Goal: Task Accomplishment & Management: Use online tool/utility

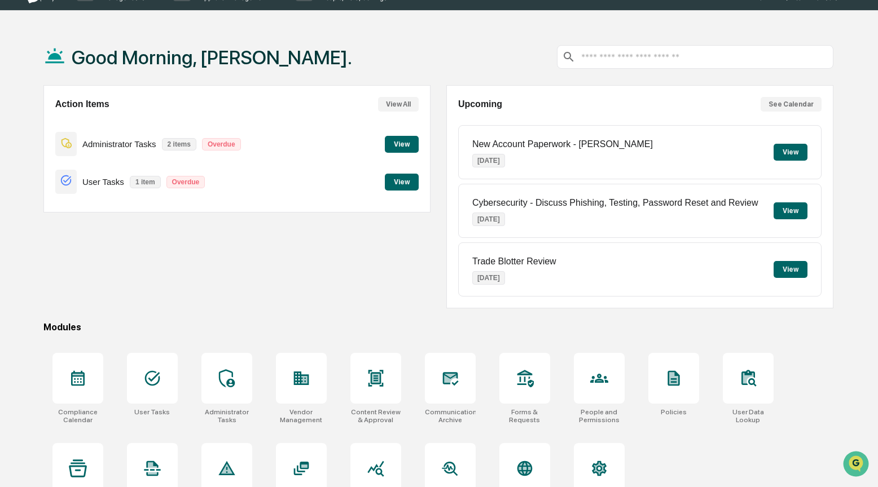
scroll to position [61, 0]
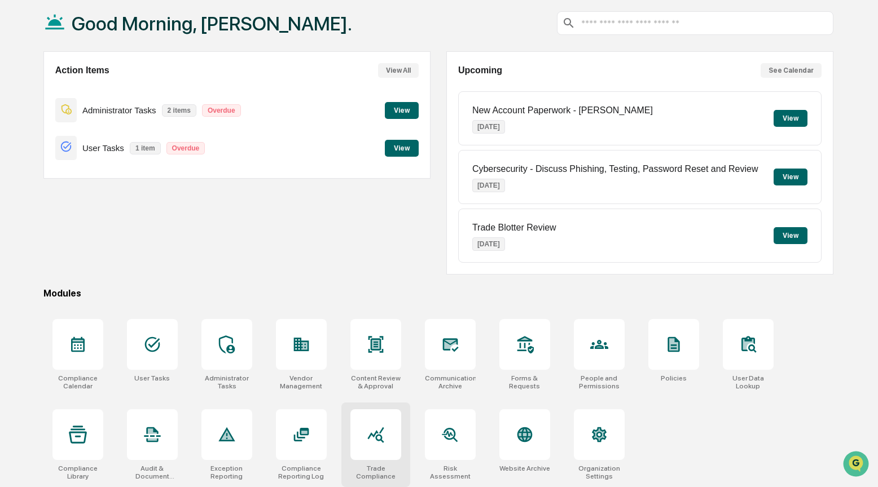
click at [381, 429] on icon at bounding box center [375, 435] width 16 height 16
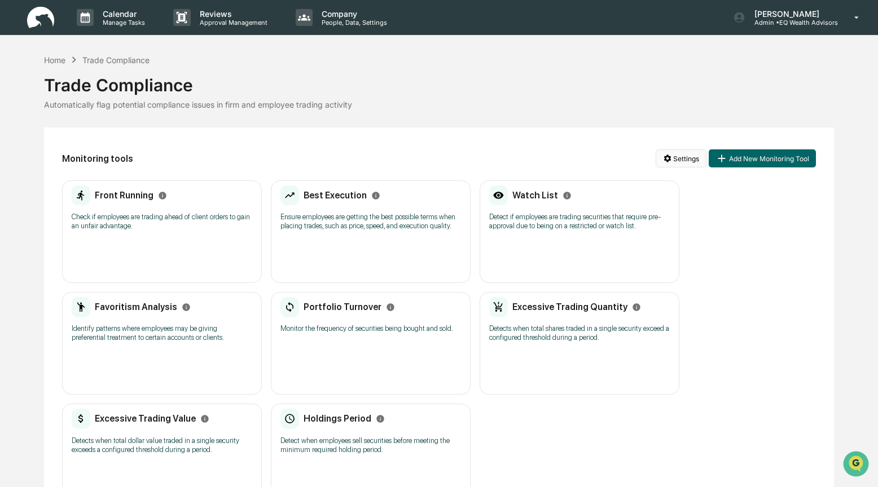
click at [678, 155] on html "Calendar Manage Tasks Reviews Approval Management Company People, Data, Setting…" at bounding box center [439, 243] width 878 height 487
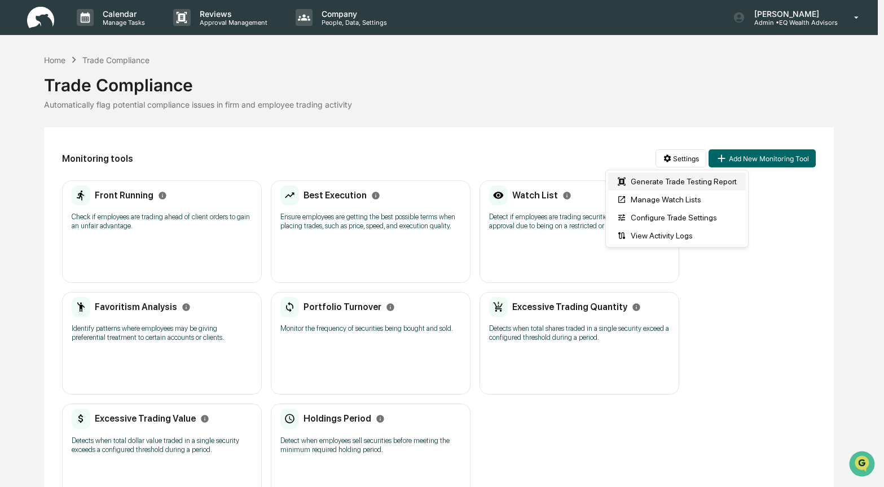
click at [649, 178] on div "Generate Trade Testing Report" at bounding box center [677, 182] width 138 height 18
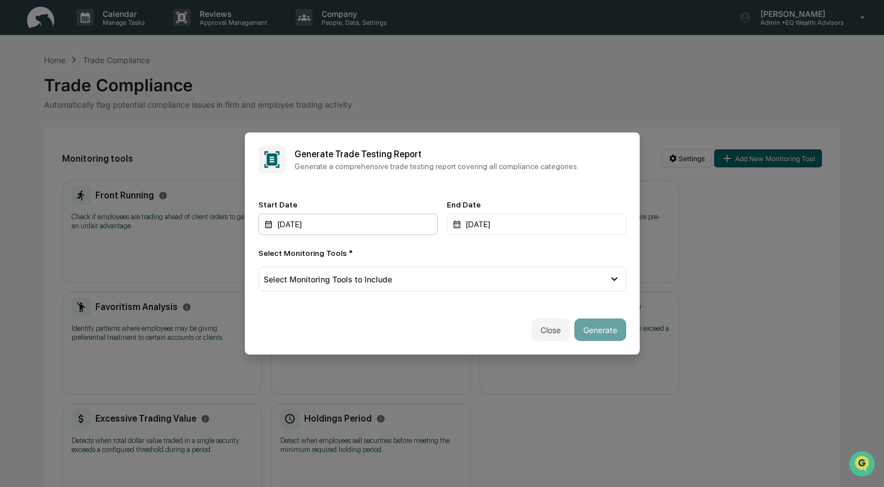
click at [312, 228] on div "[DATE]" at bounding box center [347, 224] width 179 height 21
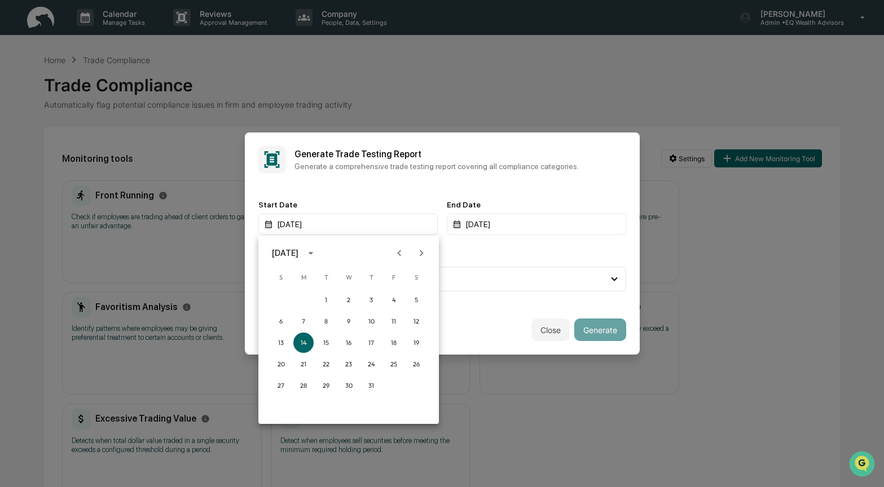
click at [401, 252] on icon "Previous month" at bounding box center [399, 253] width 12 height 12
click at [282, 300] on button "1" at bounding box center [281, 300] width 20 height 20
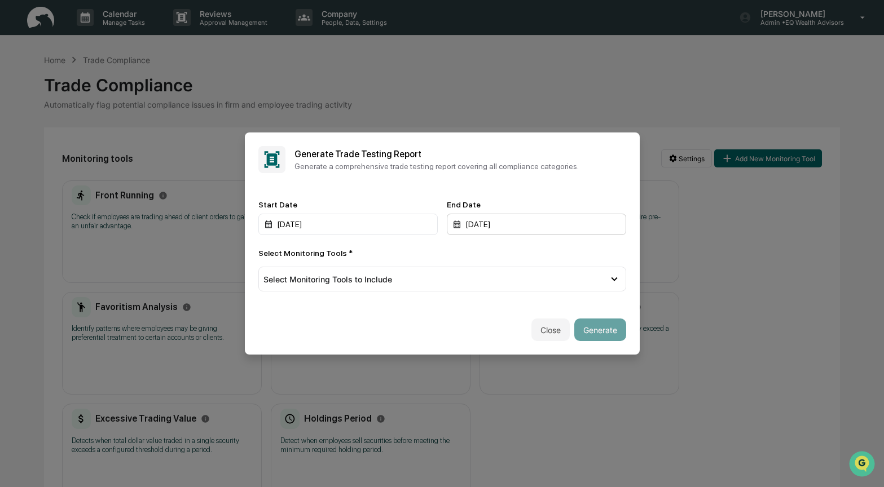
click at [472, 223] on div "[DATE]" at bounding box center [536, 224] width 179 height 21
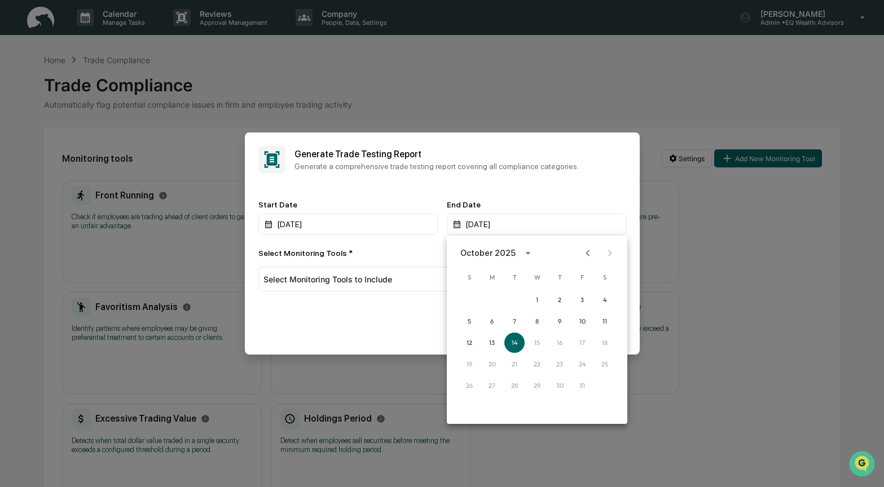
click at [585, 252] on icon "Previous month" at bounding box center [587, 253] width 12 height 12
click at [511, 388] on button "30" at bounding box center [514, 386] width 20 height 20
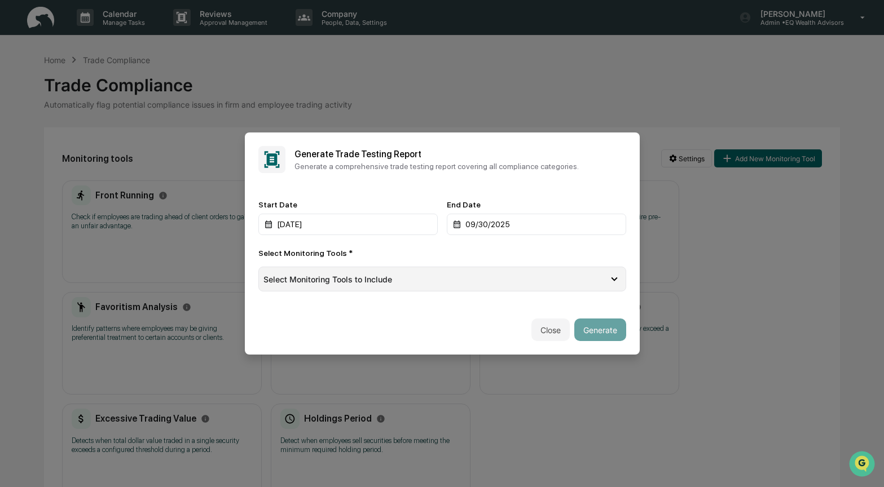
click at [619, 280] on icon at bounding box center [614, 279] width 12 height 12
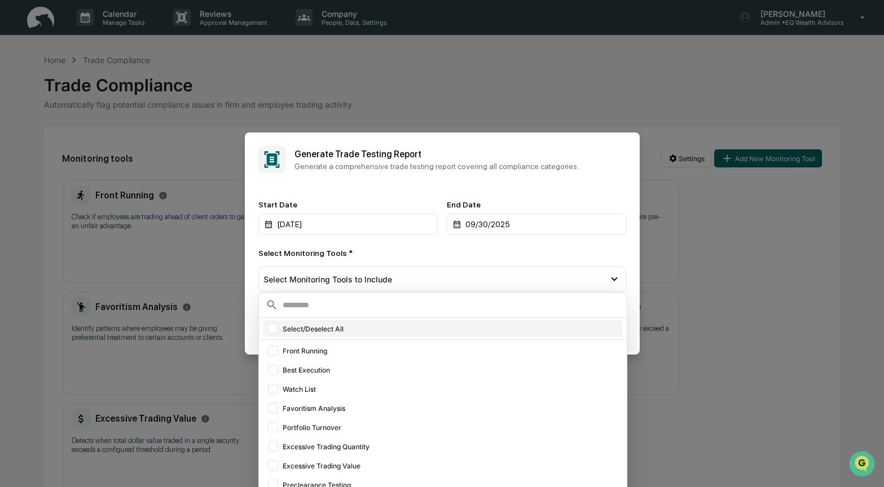
click at [274, 328] on div at bounding box center [273, 329] width 10 height 10
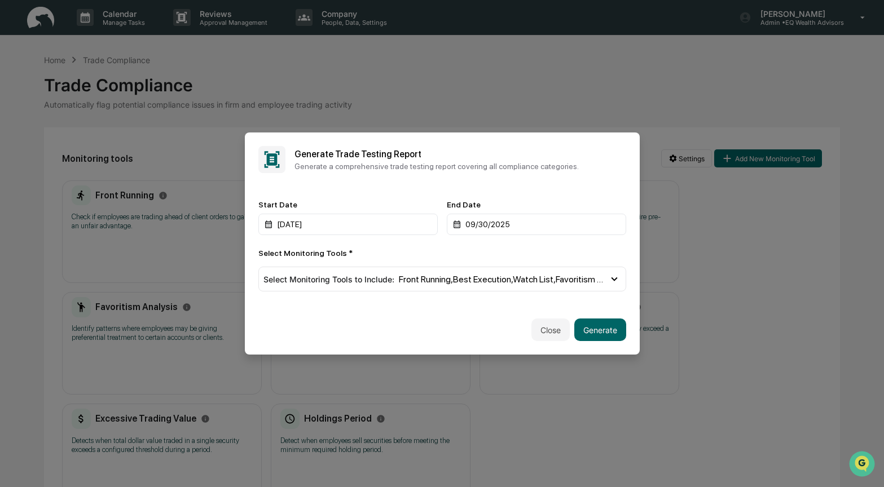
click at [506, 251] on div "Select Monitoring Tools *" at bounding box center [442, 253] width 368 height 9
click at [589, 330] on button "Generate" at bounding box center [600, 330] width 52 height 23
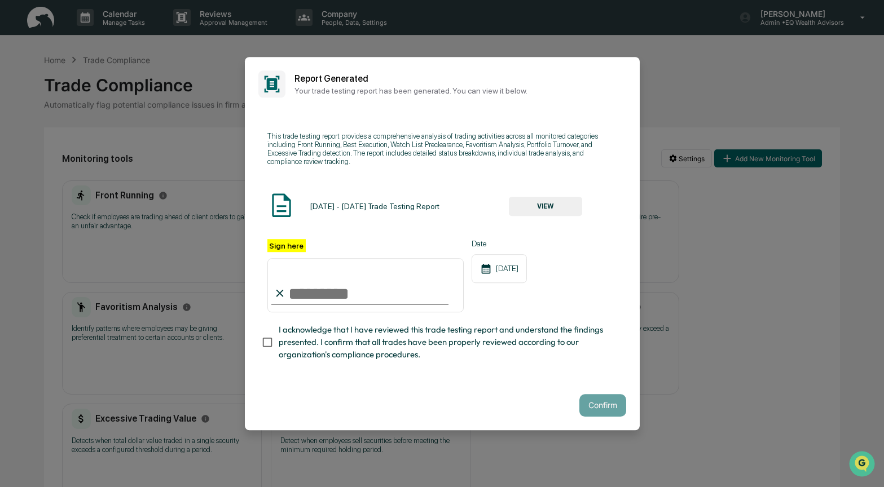
click at [536, 208] on button "VIEW" at bounding box center [545, 206] width 73 height 19
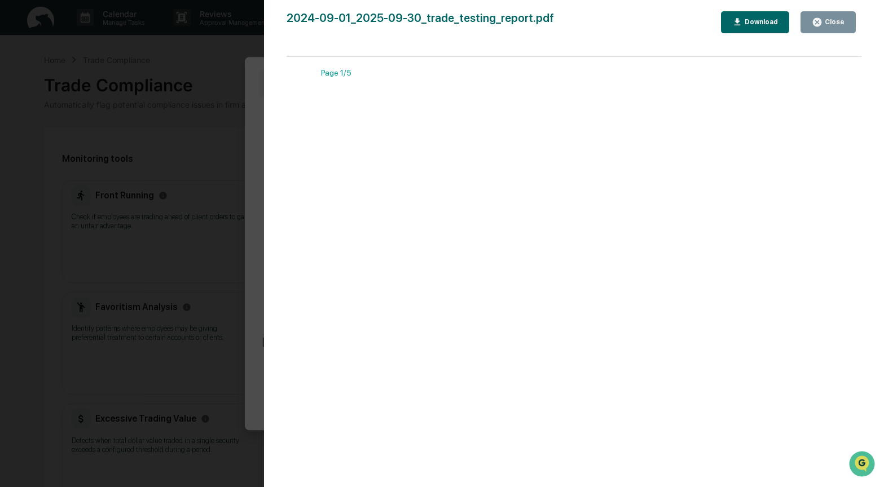
click at [840, 23] on div "Close" at bounding box center [833, 22] width 22 height 8
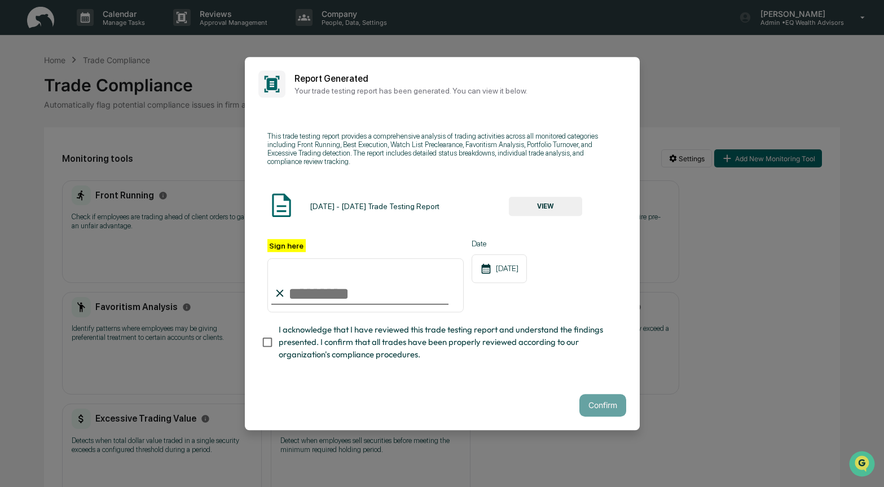
click at [311, 297] on input "Sign here" at bounding box center [365, 285] width 197 height 54
type input "**********"
click at [592, 405] on button "Confirm" at bounding box center [602, 405] width 47 height 23
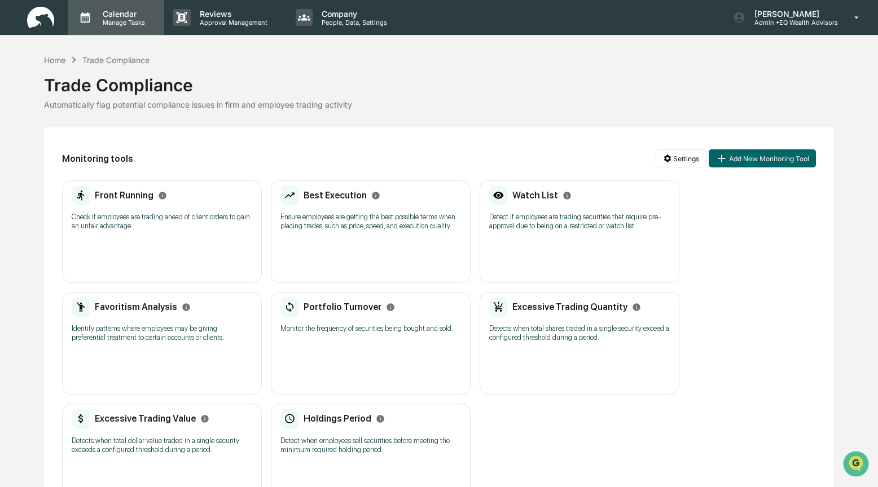
click at [106, 15] on p "Calendar" at bounding box center [122, 14] width 57 height 10
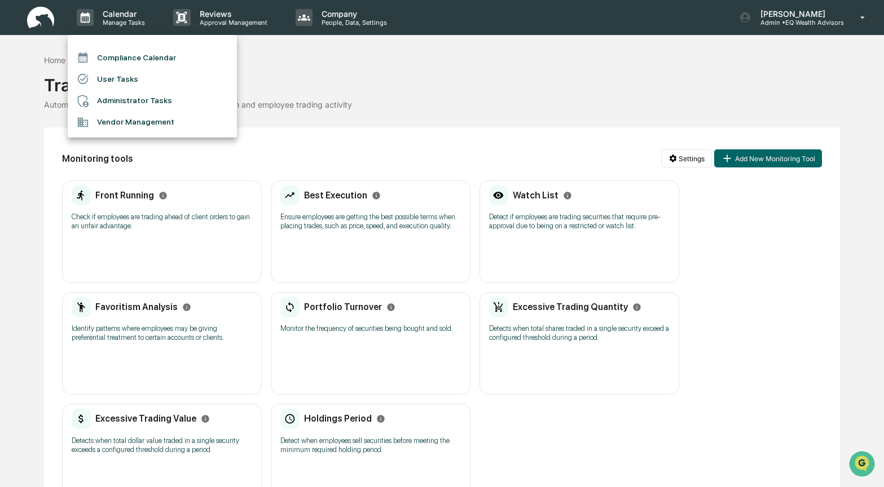
click at [123, 52] on li "Compliance Calendar" at bounding box center [152, 57] width 169 height 21
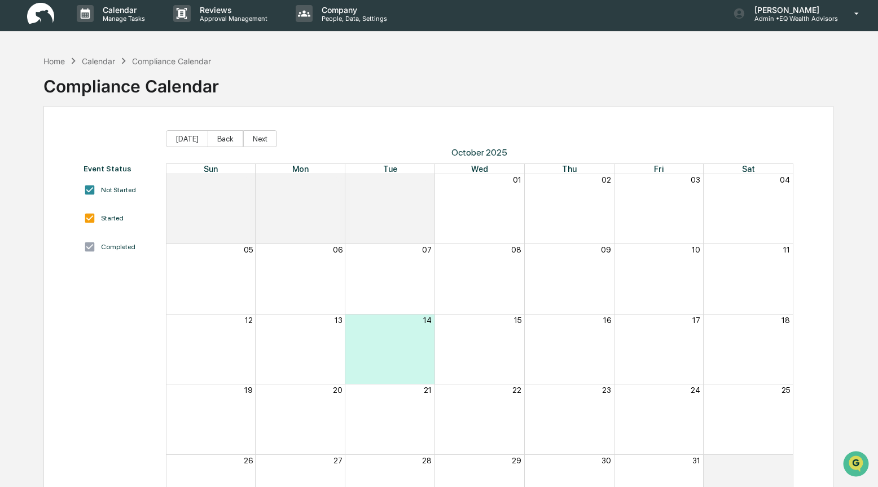
scroll to position [5, 0]
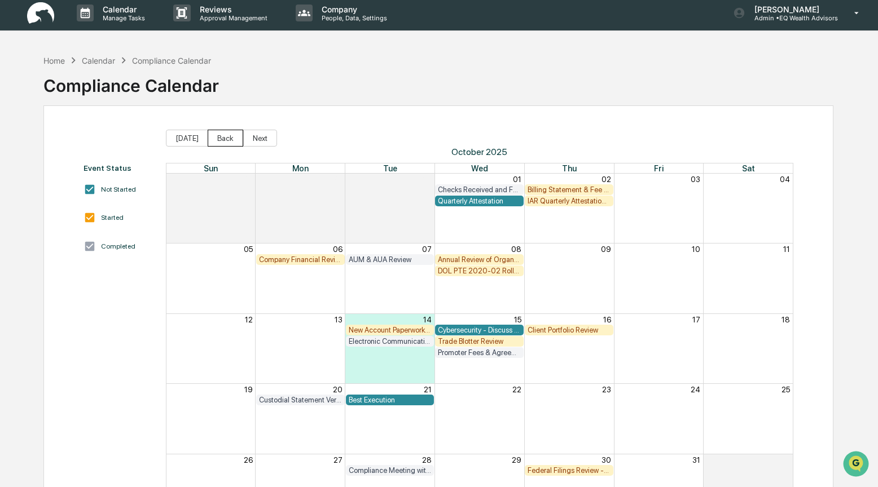
click at [226, 136] on button "Back" at bounding box center [226, 138] width 36 height 17
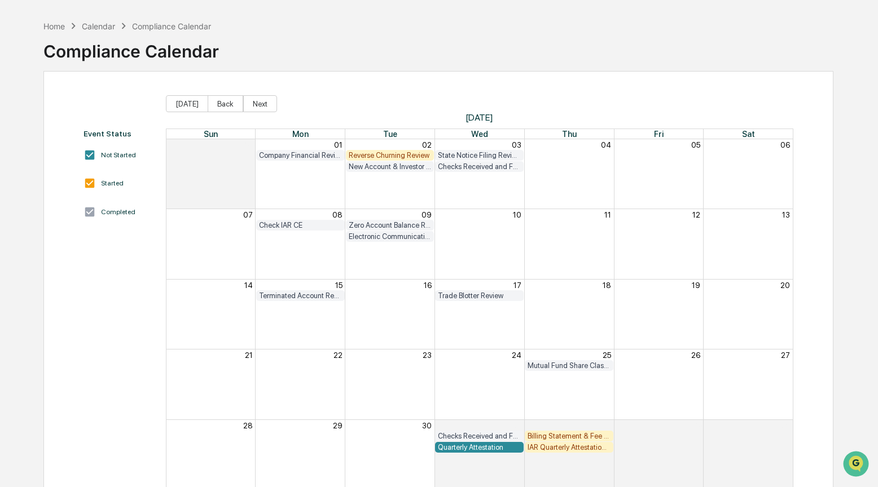
scroll to position [66, 0]
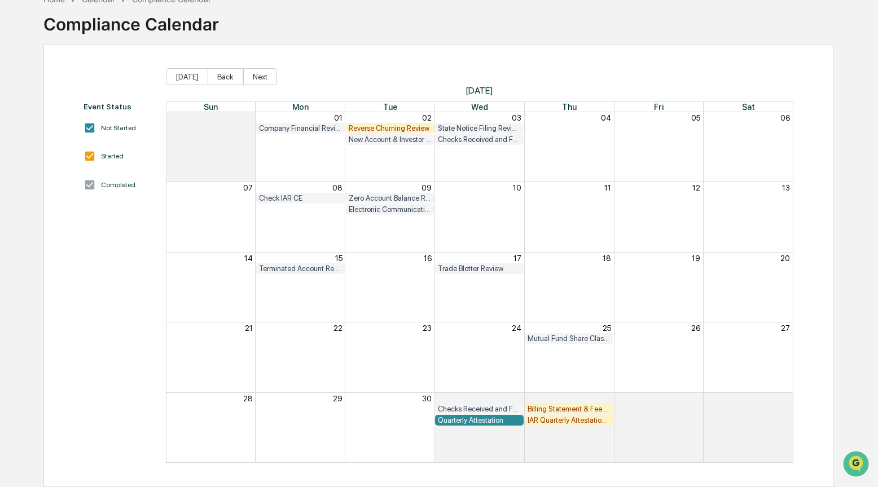
click at [391, 283] on div "Month View" at bounding box center [390, 287] width 90 height 69
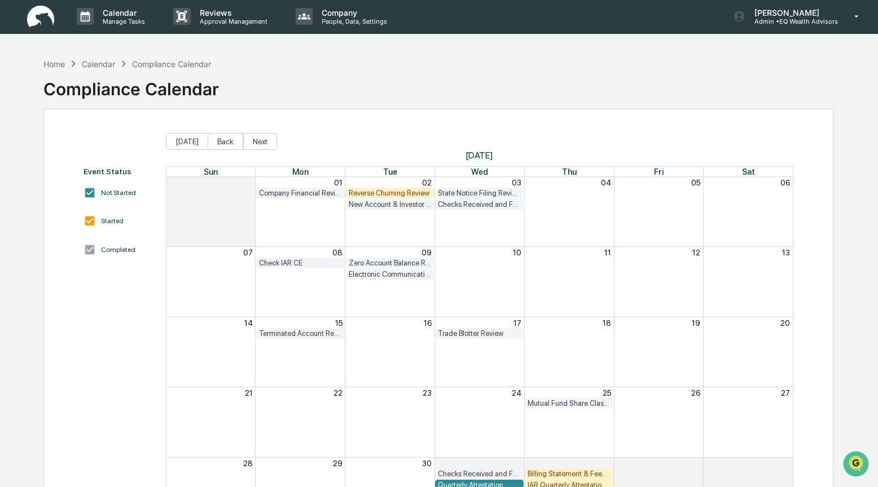
scroll to position [0, 0]
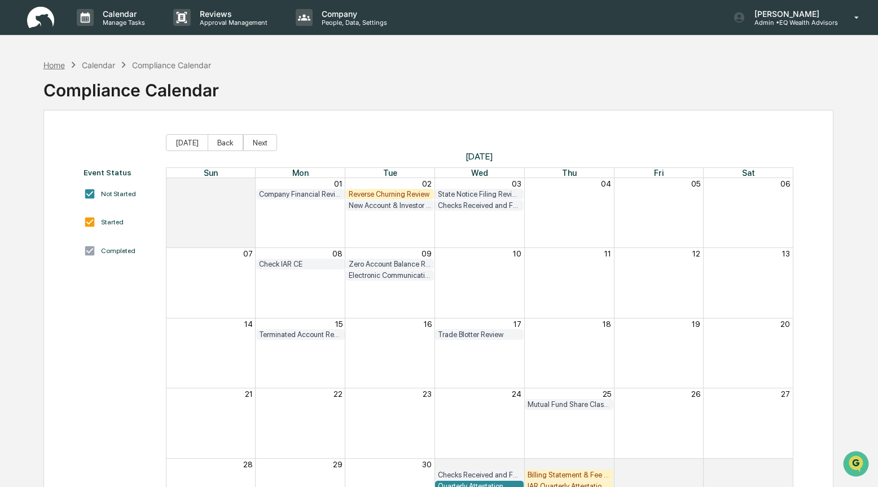
click at [50, 64] on div "Home" at bounding box center [53, 65] width 21 height 10
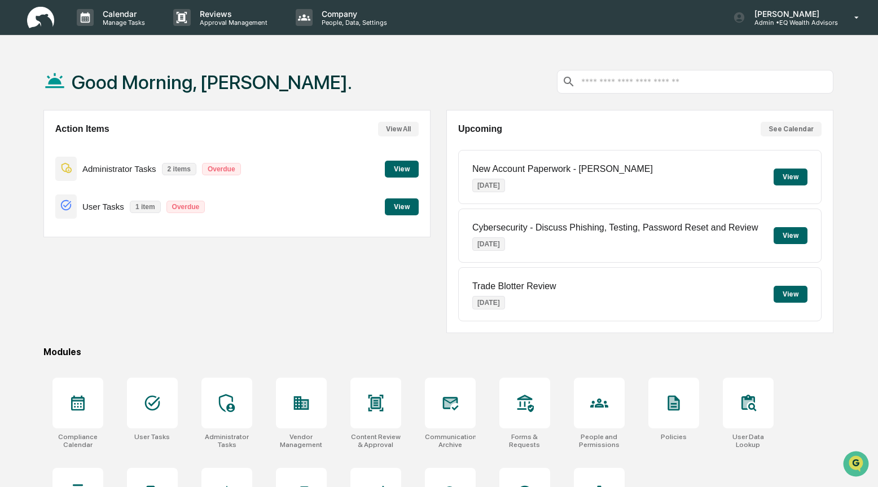
click at [297, 284] on div "Action Items View All Administrator Tasks 2 items Overdue View User Tasks 1 ite…" at bounding box center [236, 221] width 387 height 223
click at [799, 21] on p "Admin • EQ Wealth Advisors" at bounding box center [791, 23] width 92 height 8
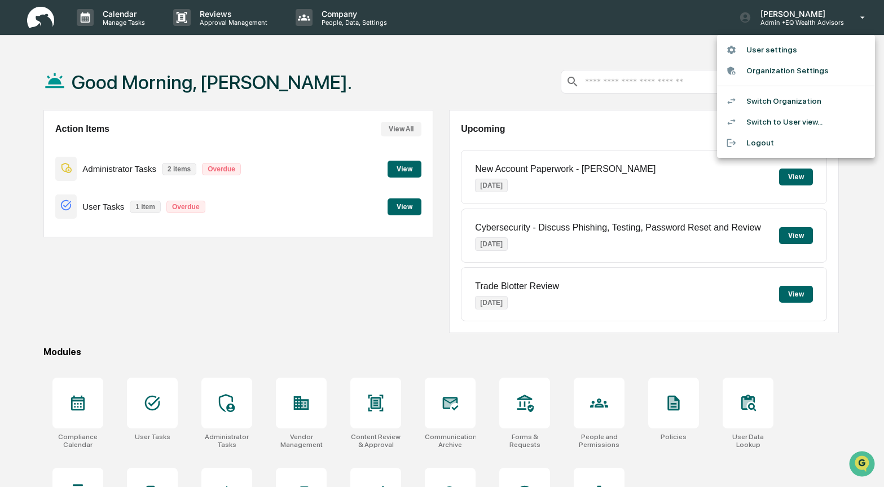
click at [773, 99] on li "Switch Organization" at bounding box center [796, 101] width 158 height 21
